Goal: Obtain resource: Download file/media

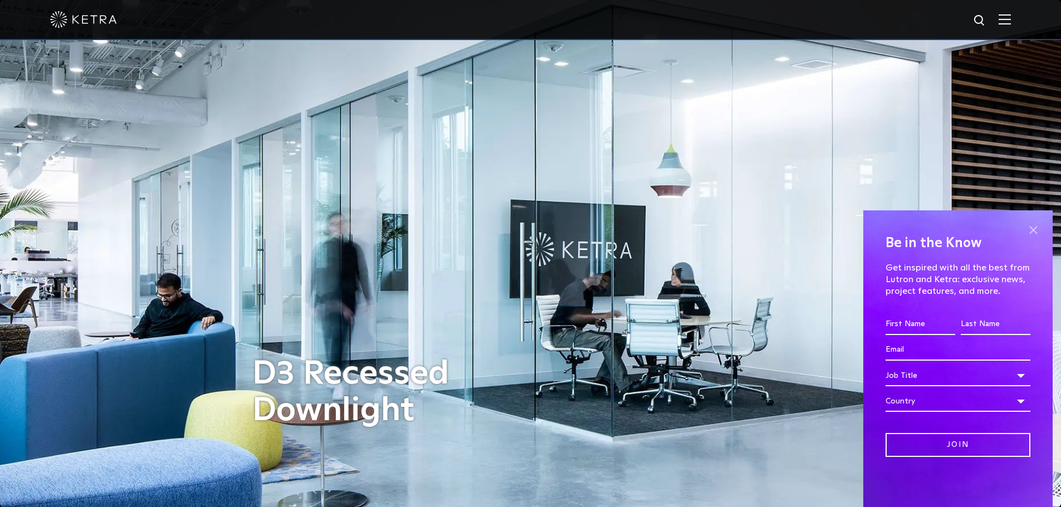
drag, startPoint x: 1031, startPoint y: 229, endPoint x: 1034, endPoint y: 208, distance: 21.4
click at [1031, 224] on span at bounding box center [1033, 230] width 17 height 17
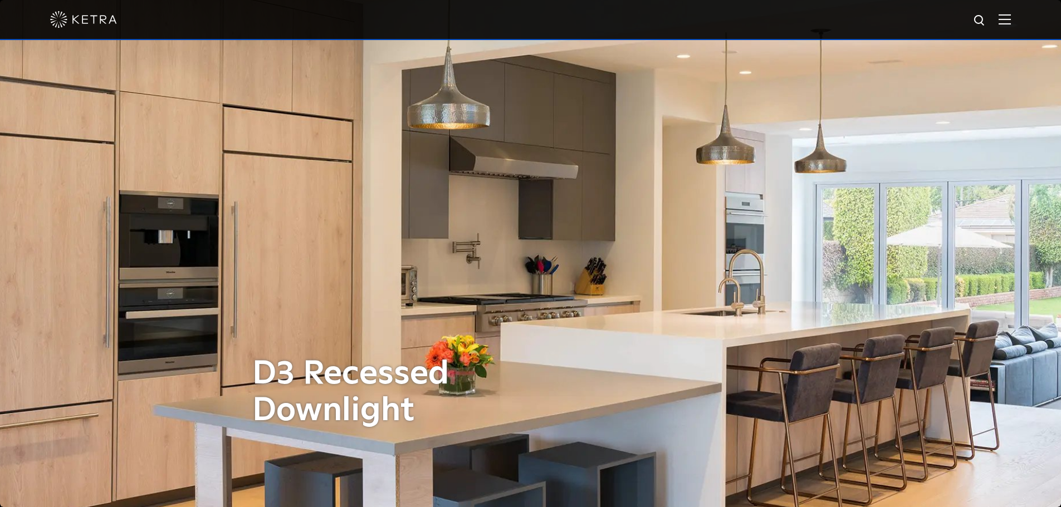
click at [1011, 23] on img at bounding box center [1005, 19] width 12 height 11
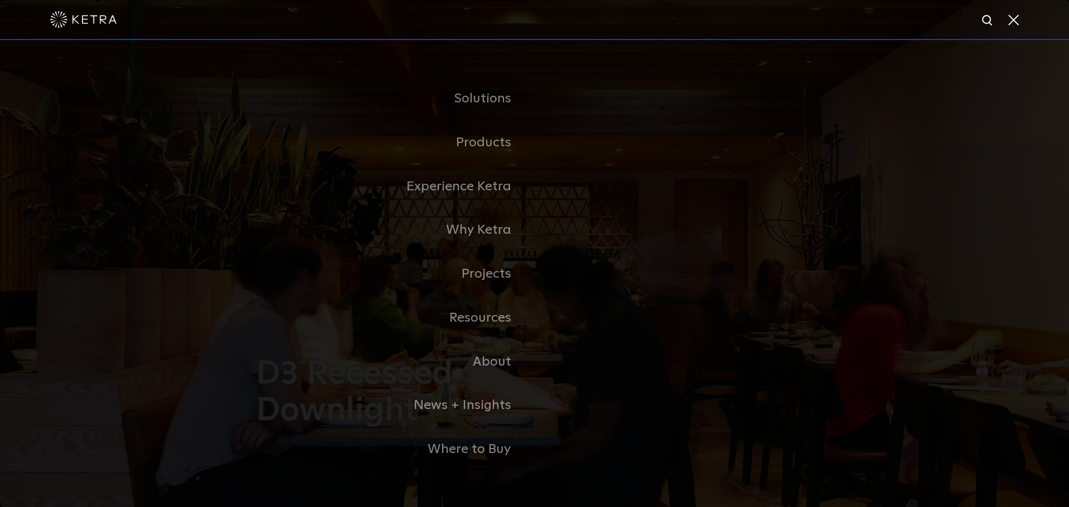
click at [1012, 23] on span at bounding box center [1013, 19] width 12 height 11
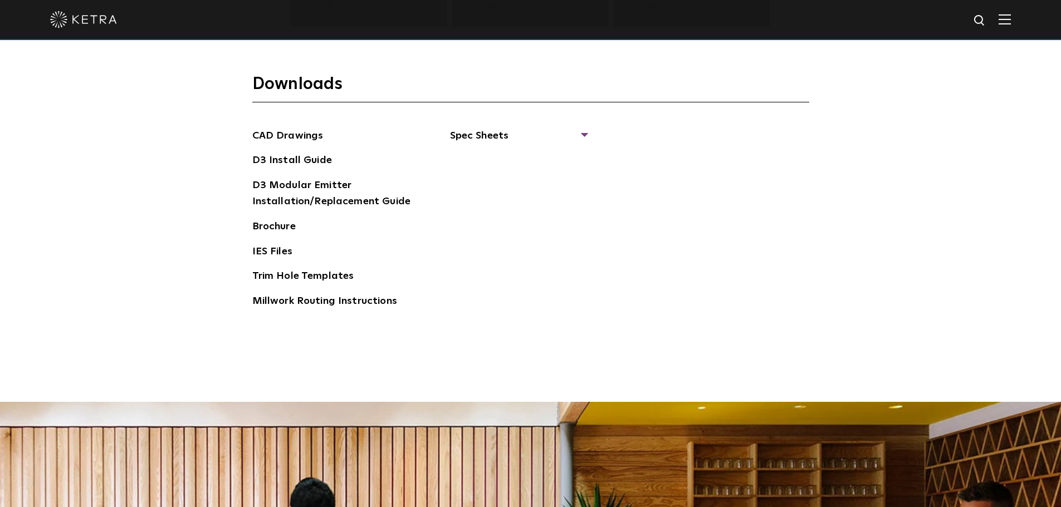
scroll to position [1775, 0]
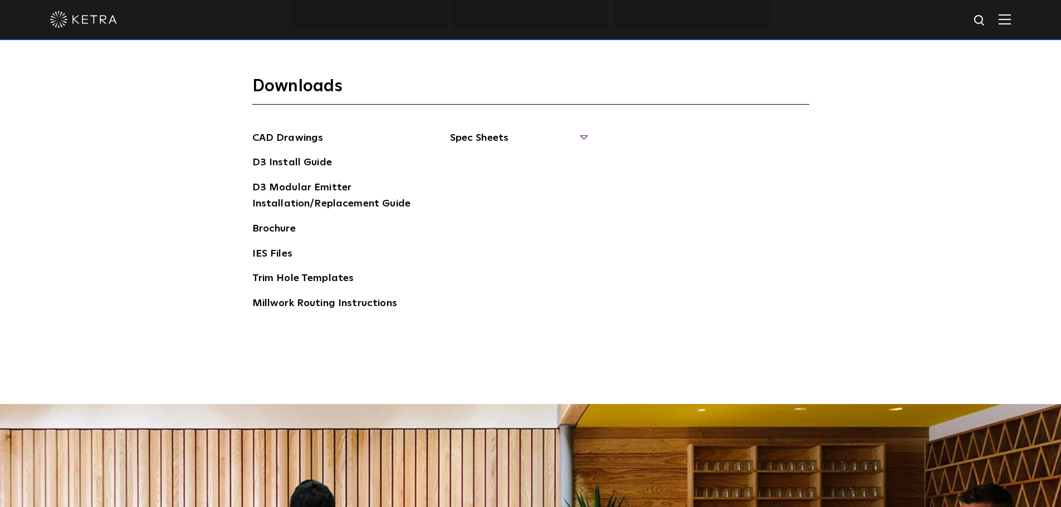
click at [509, 142] on span "Spec Sheets" at bounding box center [518, 142] width 136 height 25
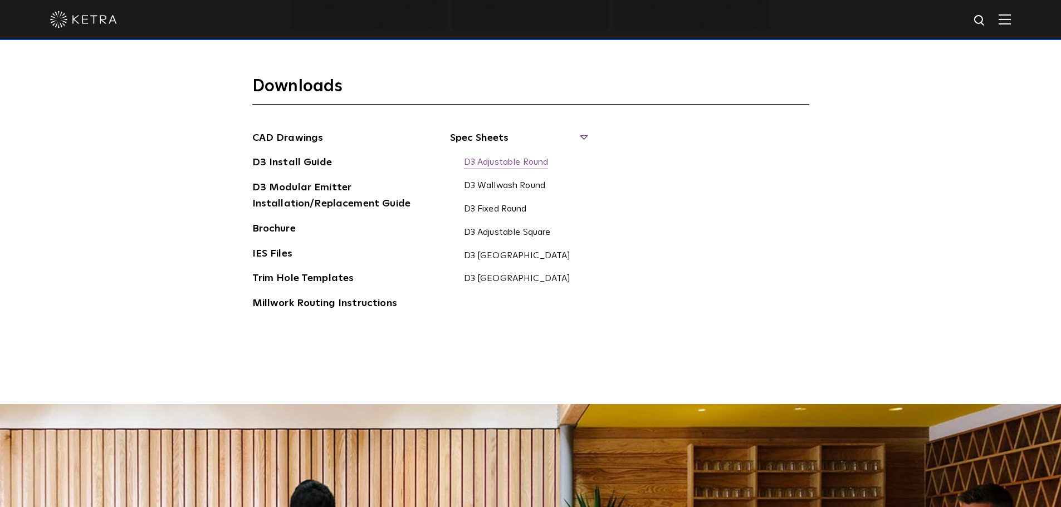
click at [516, 159] on link "D3 Adjustable Round" at bounding box center [506, 163] width 85 height 12
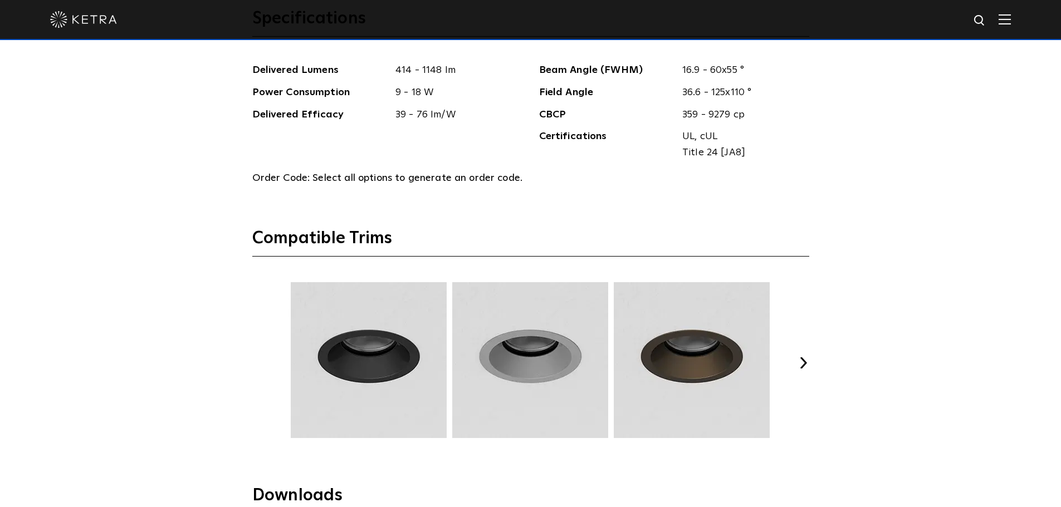
scroll to position [1385, 0]
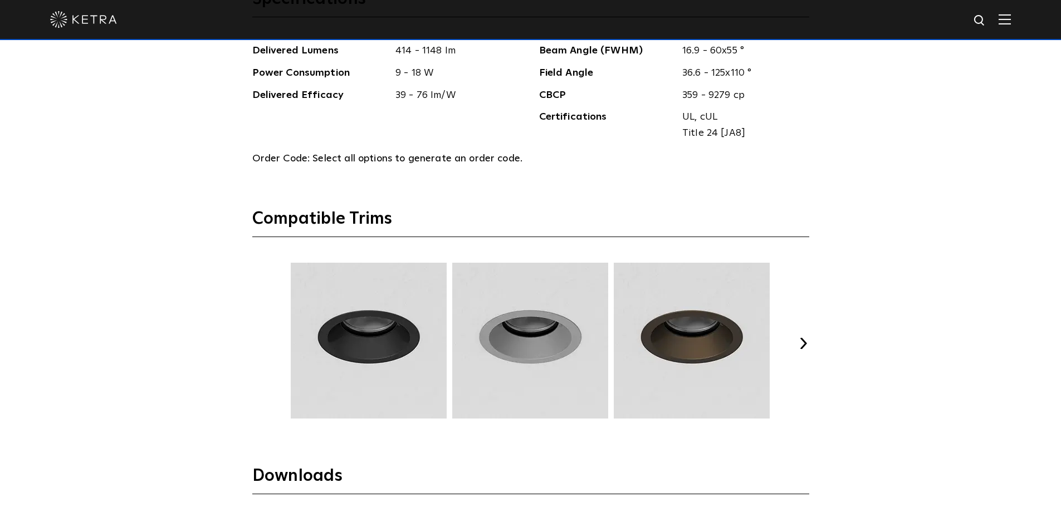
click at [803, 343] on button "Next" at bounding box center [803, 343] width 11 height 11
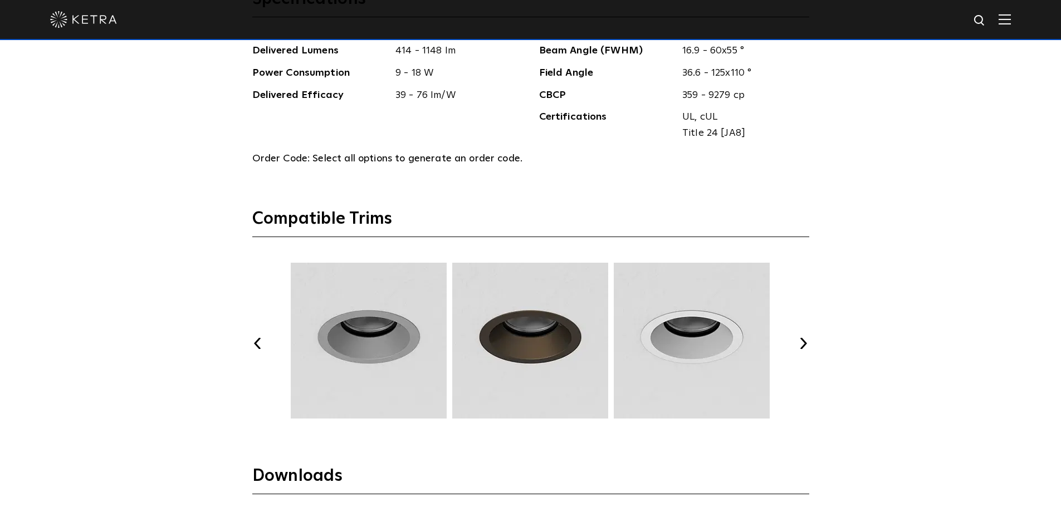
click at [803, 343] on button "Next" at bounding box center [803, 343] width 11 height 11
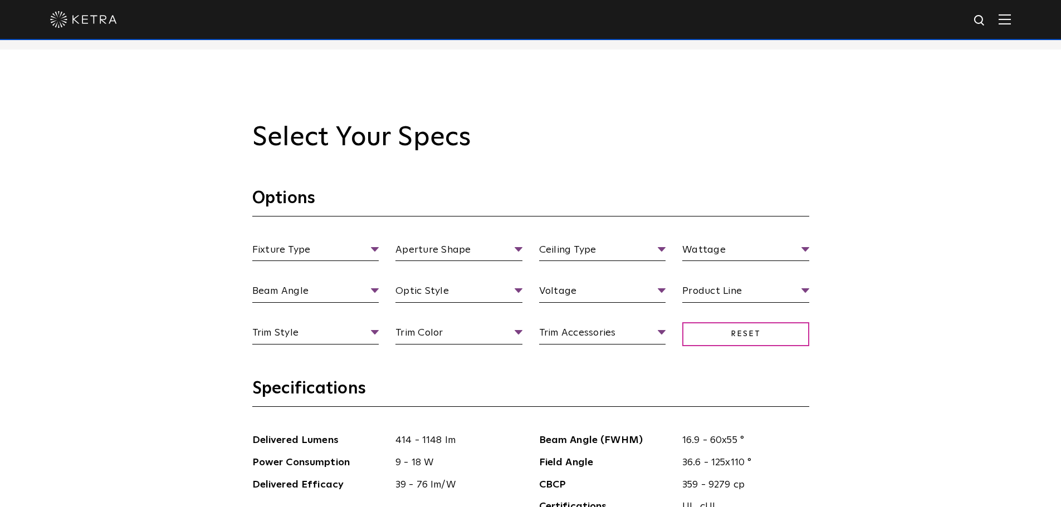
scroll to position [1051, 0]
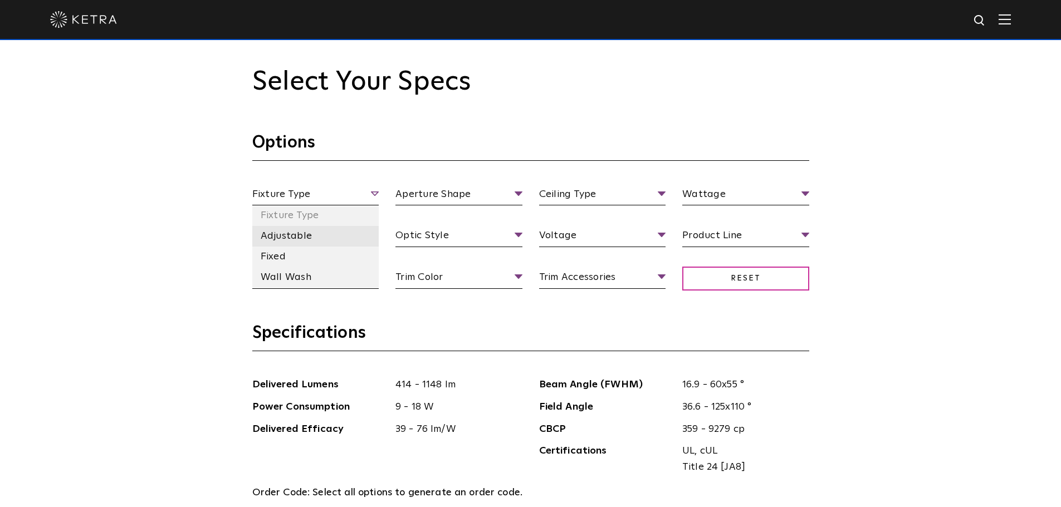
click at [306, 234] on li "Adjustable" at bounding box center [315, 236] width 127 height 21
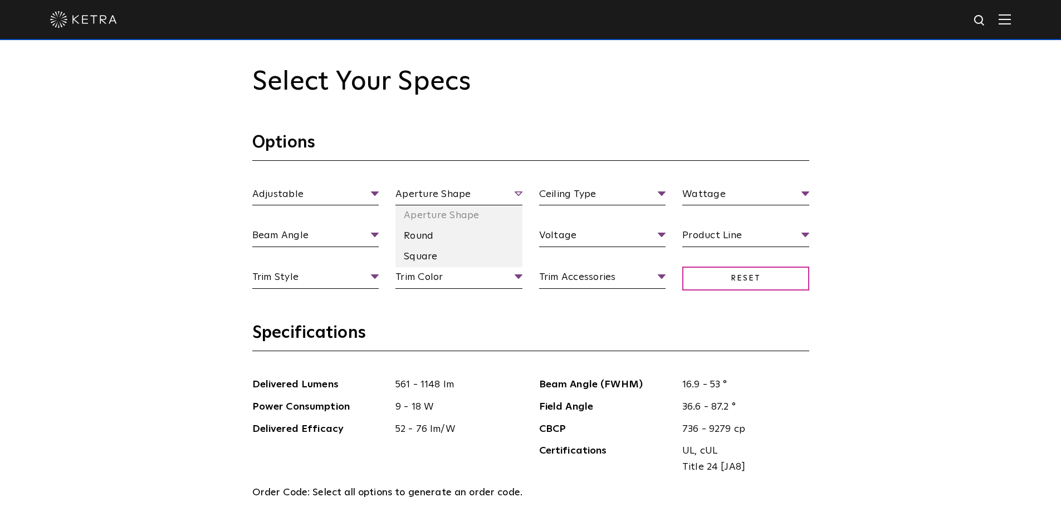
click at [482, 196] on span "Aperture Shape" at bounding box center [458, 196] width 127 height 19
click at [418, 244] on li "Round" at bounding box center [458, 236] width 127 height 21
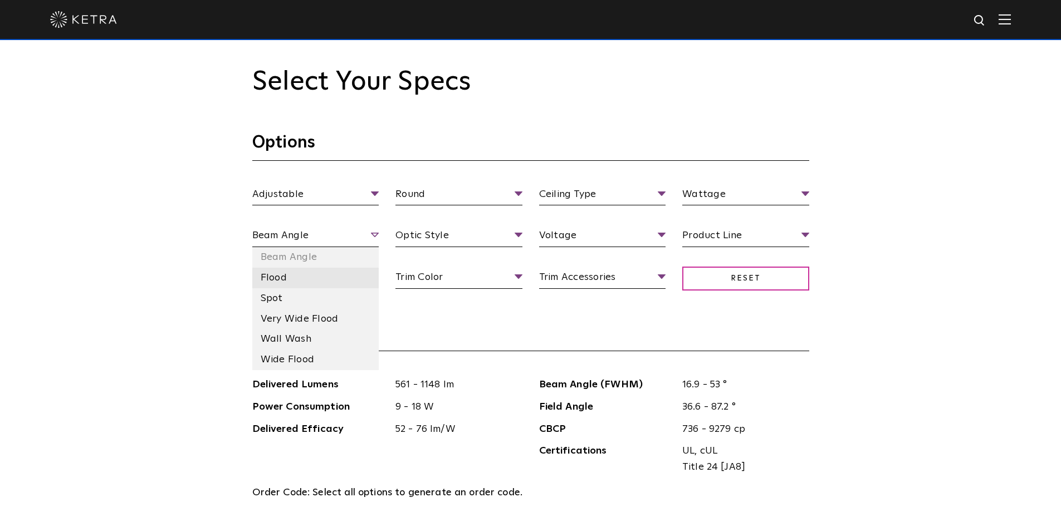
click at [309, 277] on li "Flood" at bounding box center [315, 278] width 127 height 21
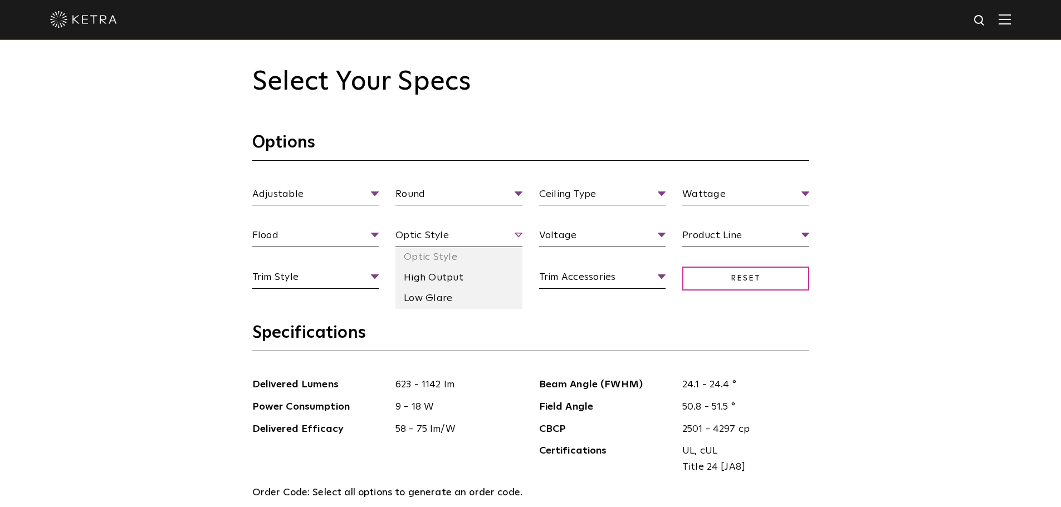
click at [510, 239] on span "Optic Style" at bounding box center [458, 237] width 127 height 19
click at [467, 297] on li "Low Glare" at bounding box center [458, 299] width 127 height 21
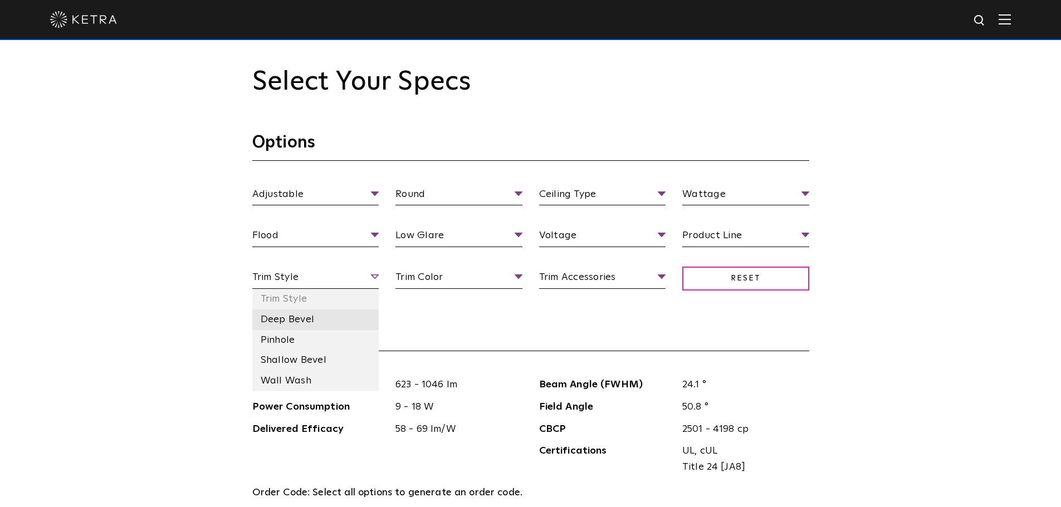
click at [330, 325] on li "Deep Bevel" at bounding box center [315, 320] width 127 height 21
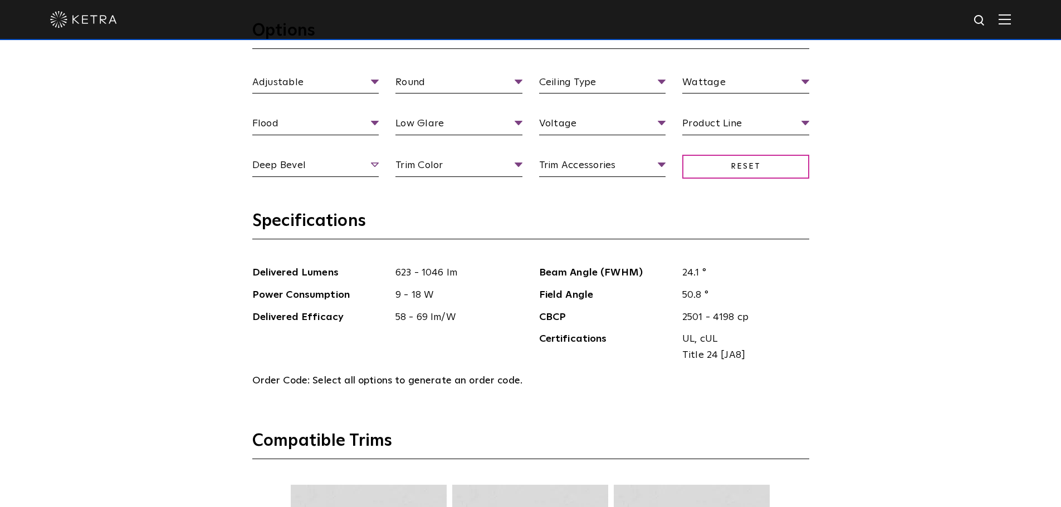
scroll to position [1162, 0]
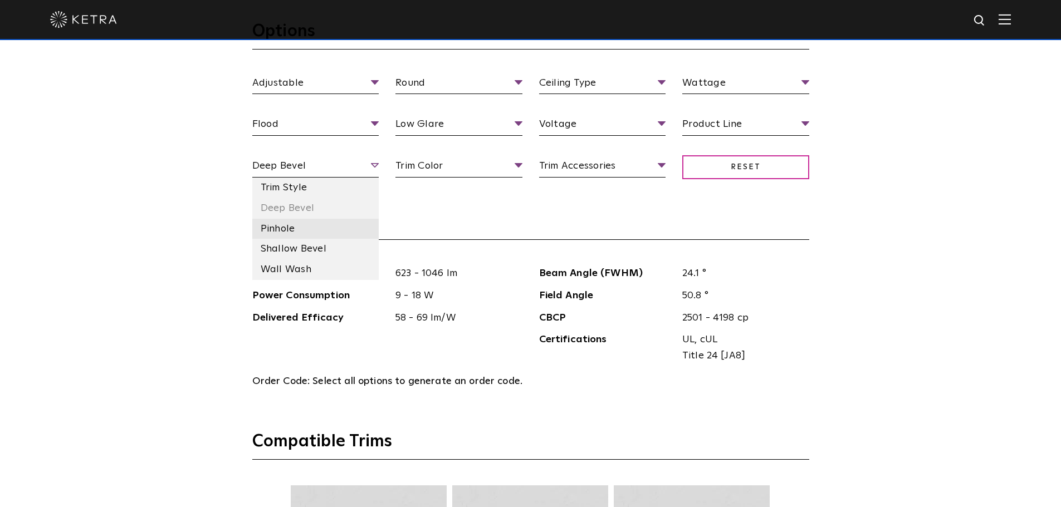
click at [310, 232] on li "Pinhole" at bounding box center [315, 229] width 127 height 21
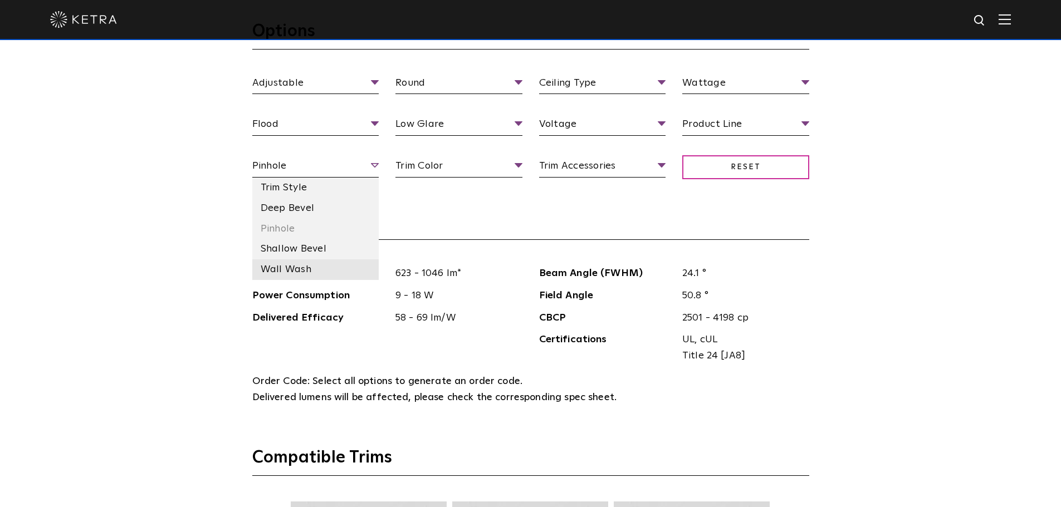
click at [320, 267] on li "Wall Wash" at bounding box center [315, 270] width 127 height 21
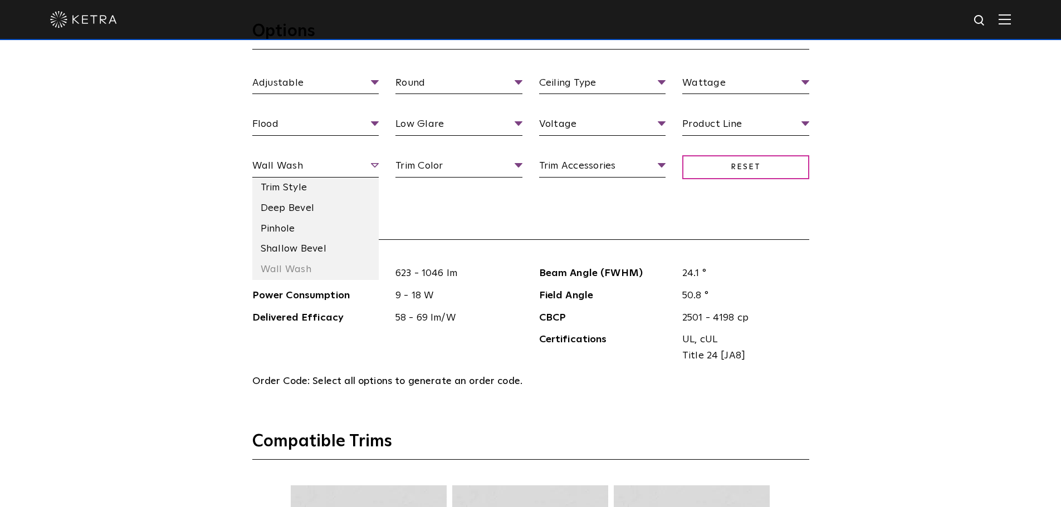
click at [363, 168] on span "Wall Wash" at bounding box center [315, 167] width 127 height 19
click at [349, 196] on li "Trim Style" at bounding box center [315, 188] width 127 height 21
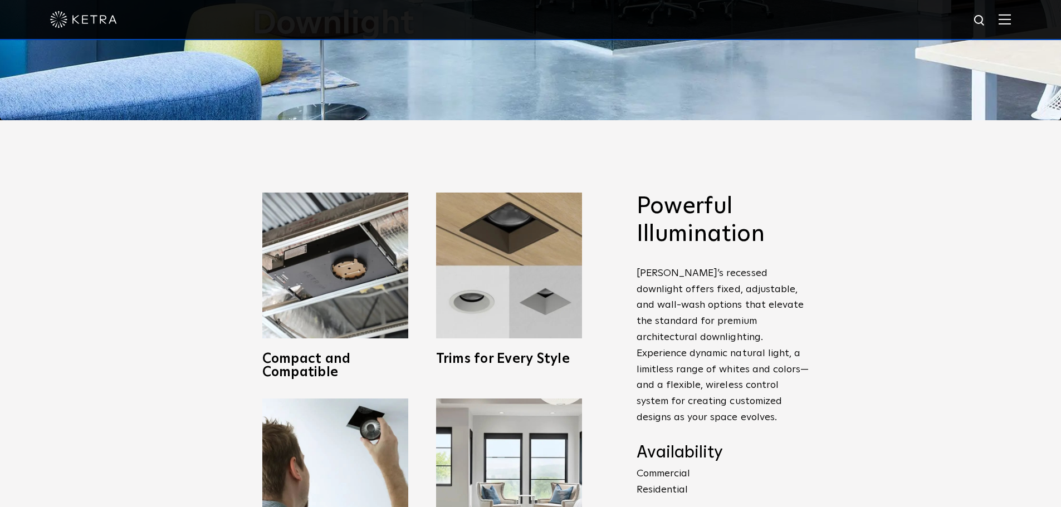
scroll to position [383, 0]
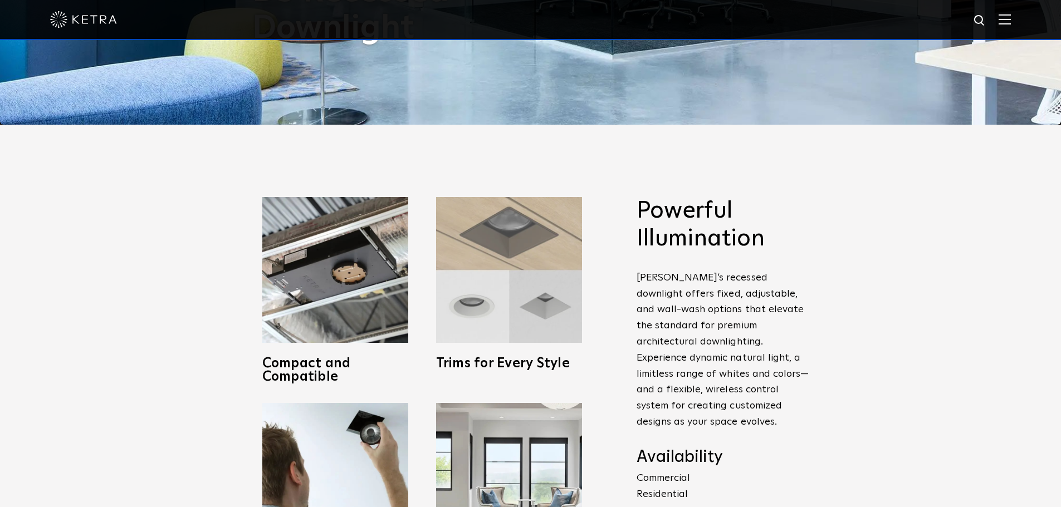
click at [522, 364] on h3 "Trims for Every Style" at bounding box center [509, 363] width 146 height 13
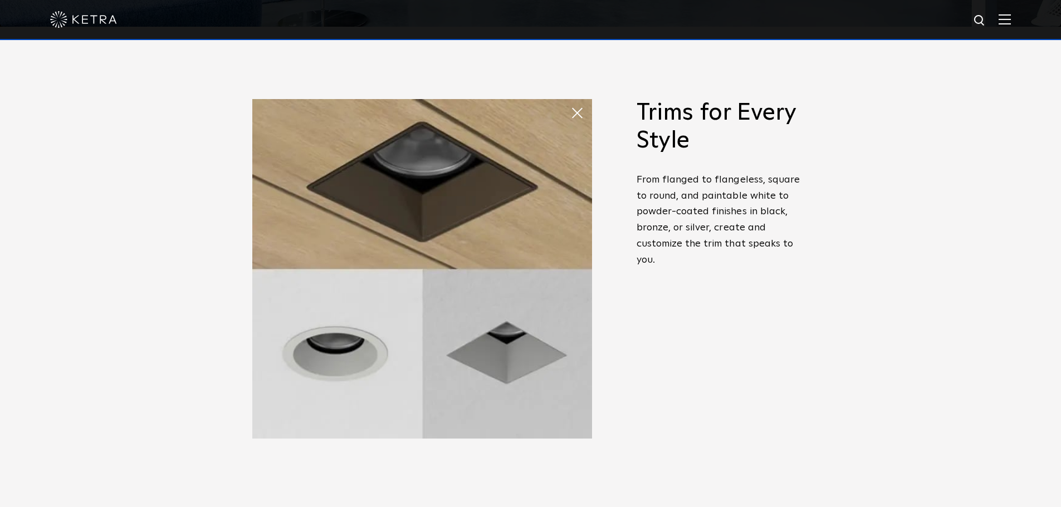
scroll to position [494, 0]
